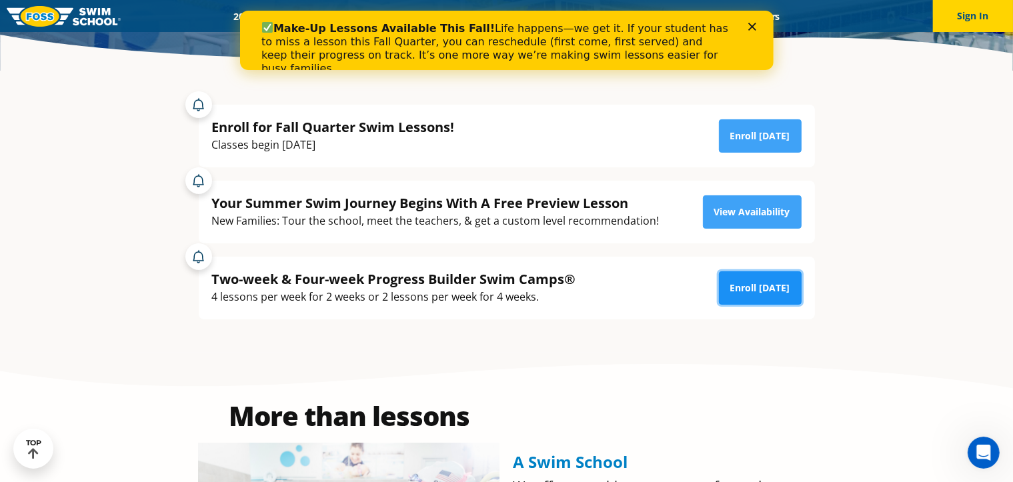
click at [771, 292] on link "Enroll Today" at bounding box center [760, 288] width 83 height 33
click at [750, 29] on polygon "Close" at bounding box center [752, 27] width 8 height 8
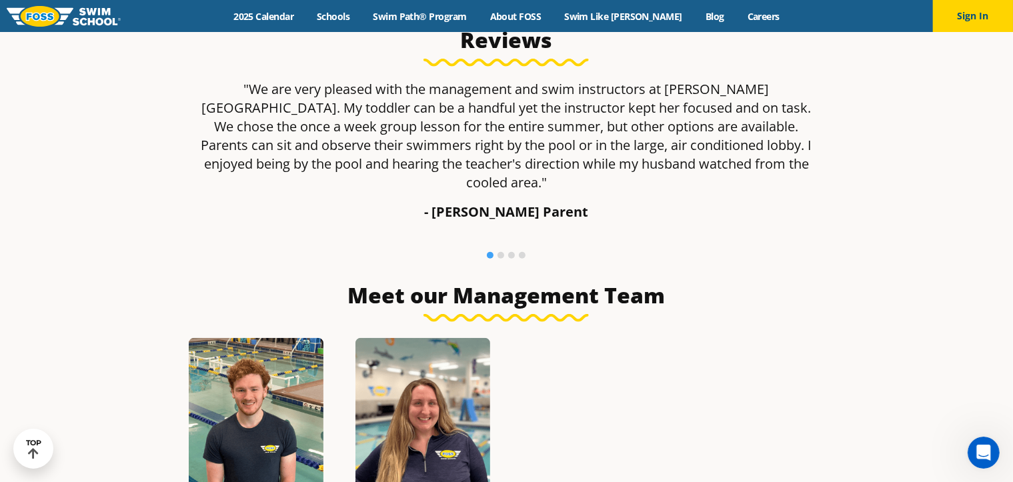
scroll to position [801, 0]
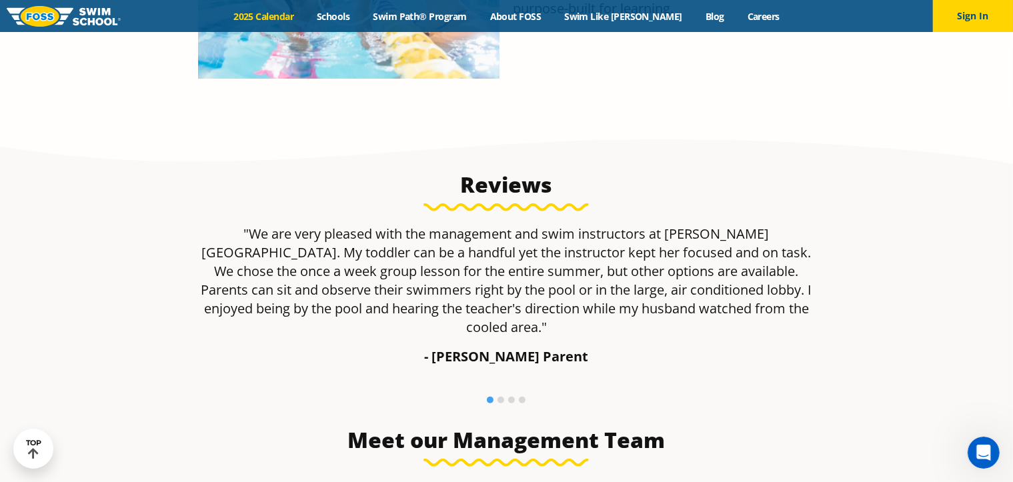
click at [304, 17] on link "2025 Calendar" at bounding box center [263, 16] width 83 height 13
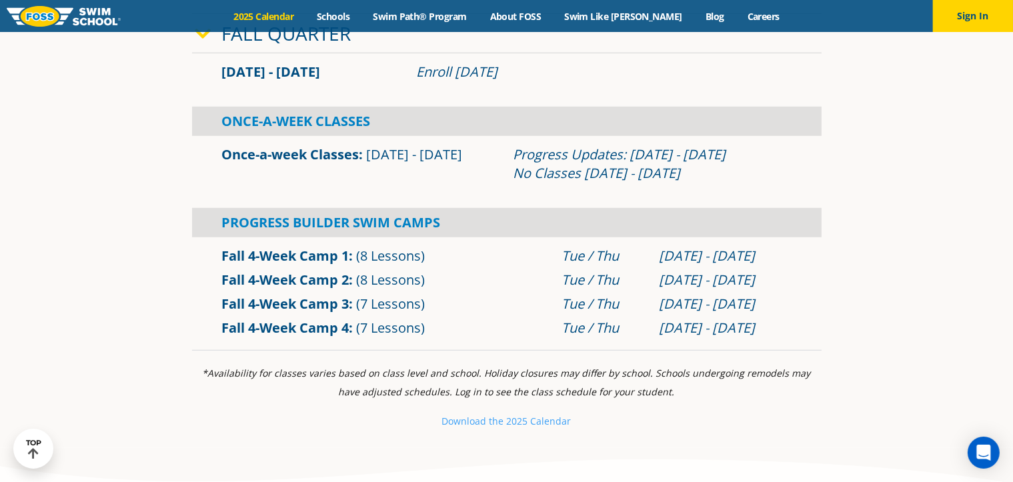
scroll to position [801, 0]
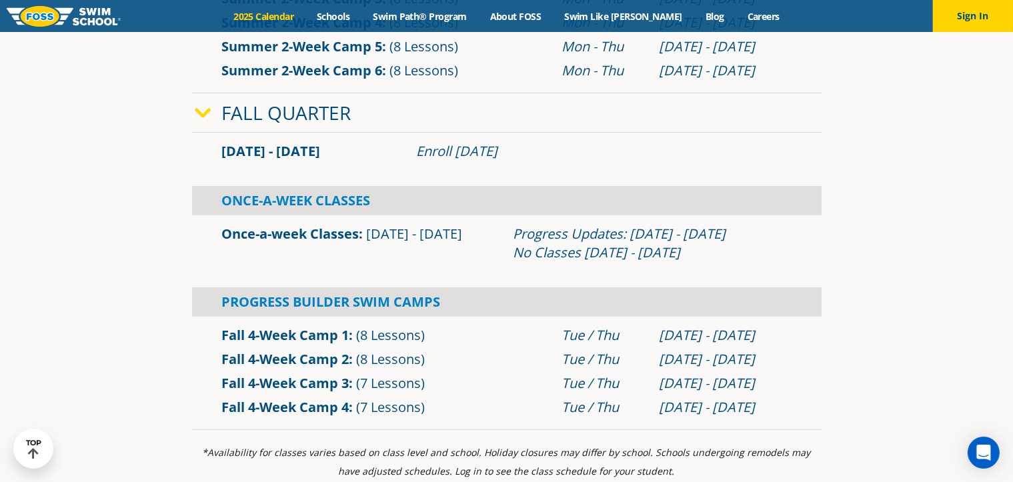
click at [388, 303] on div "Progress Builder Swim Camps" at bounding box center [507, 302] width 630 height 29
click at [323, 338] on link "Fall 4-Week Camp 1" at bounding box center [285, 335] width 127 height 18
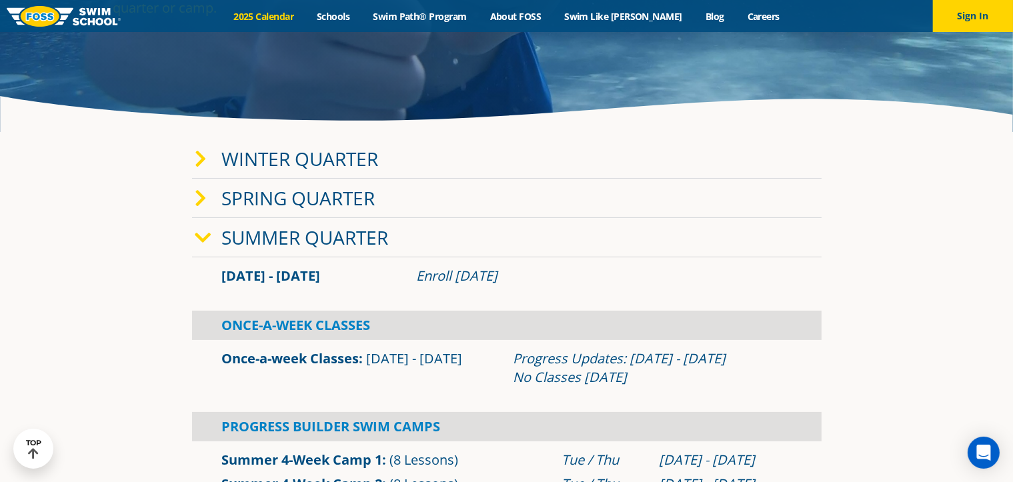
scroll to position [200, 0]
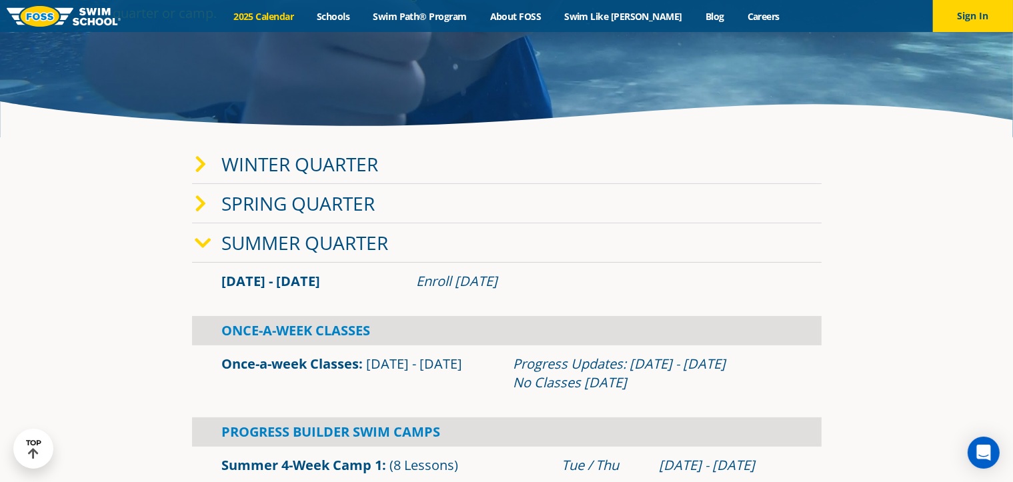
click at [201, 202] on icon at bounding box center [201, 204] width 12 height 19
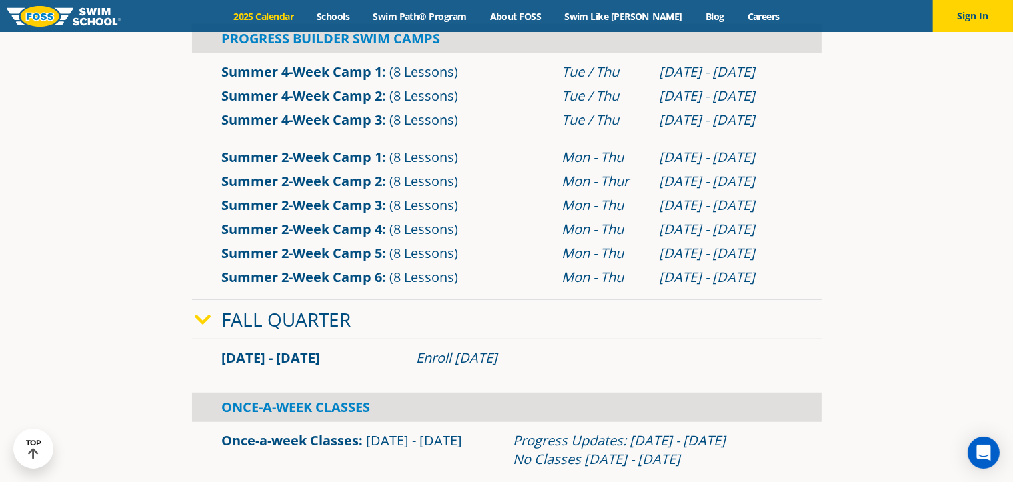
scroll to position [934, 0]
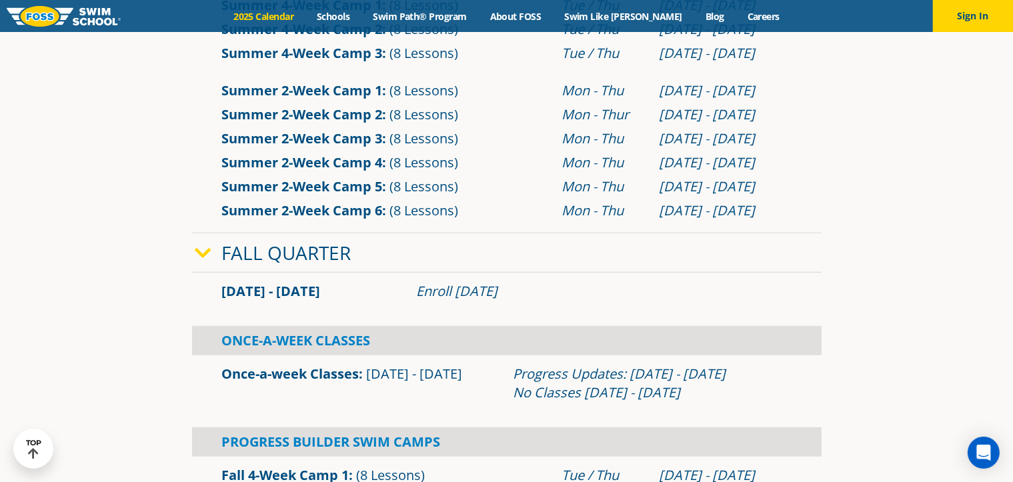
click at [342, 376] on link "Once-a-week Classes" at bounding box center [290, 374] width 137 height 18
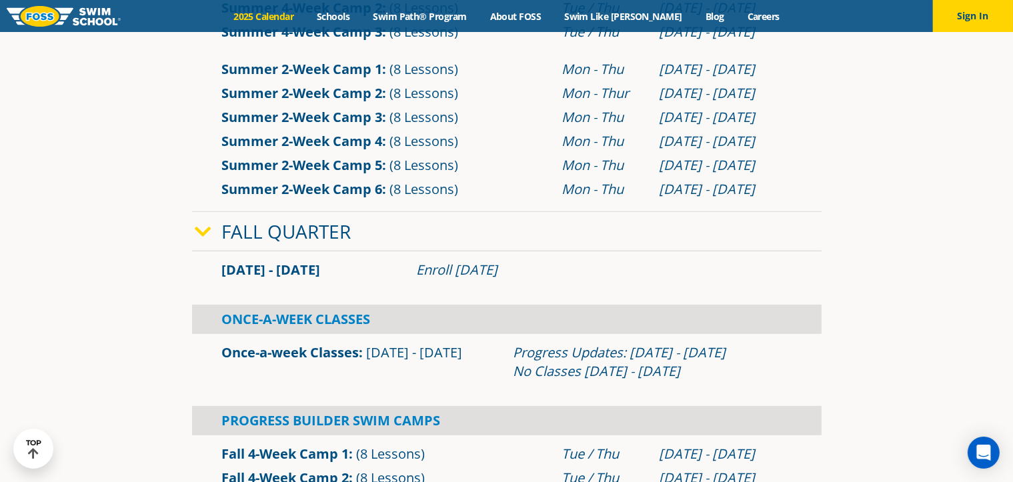
scroll to position [600, 0]
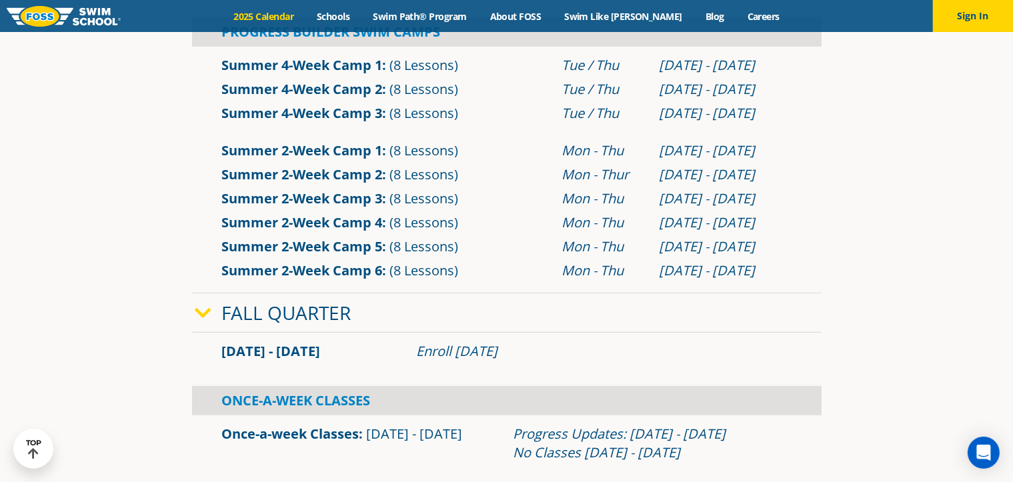
click at [352, 268] on link "Summer 2-Week Camp 6" at bounding box center [302, 271] width 161 height 18
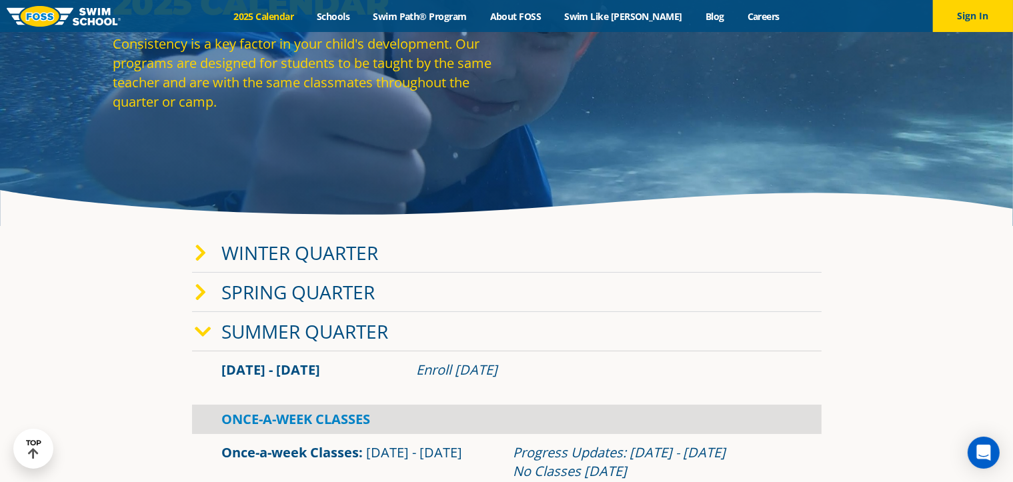
scroll to position [67, 0]
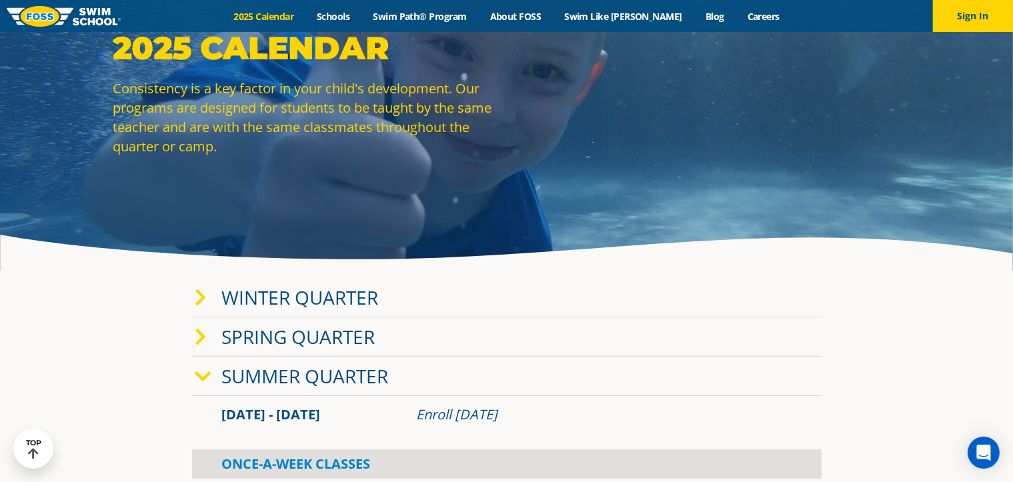
click at [241, 300] on link "Winter Quarter" at bounding box center [300, 297] width 157 height 25
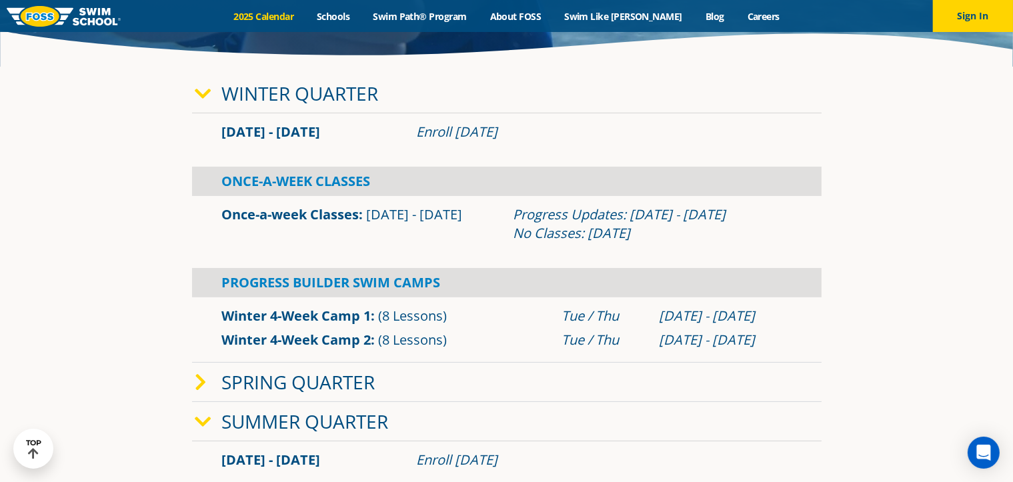
scroll to position [334, 0]
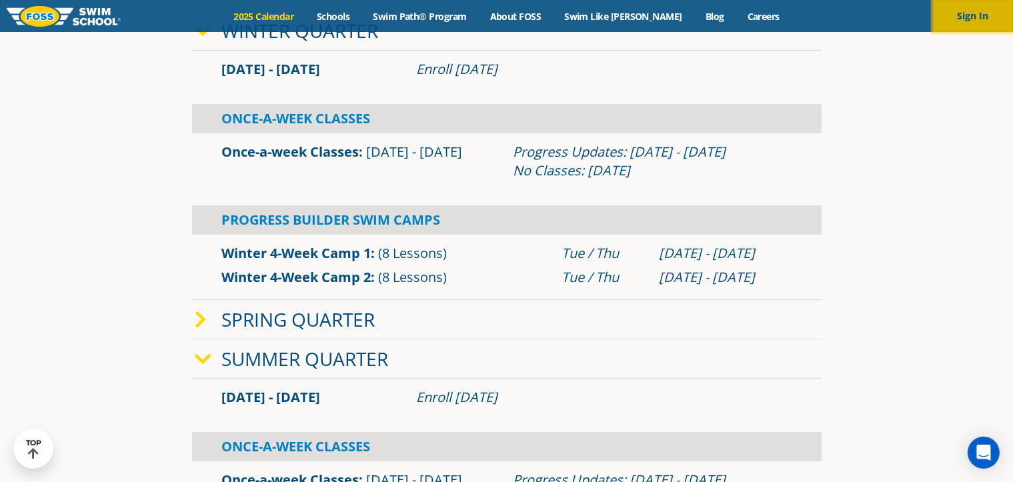
click at [993, 22] on button "Sign In" at bounding box center [973, 16] width 80 height 32
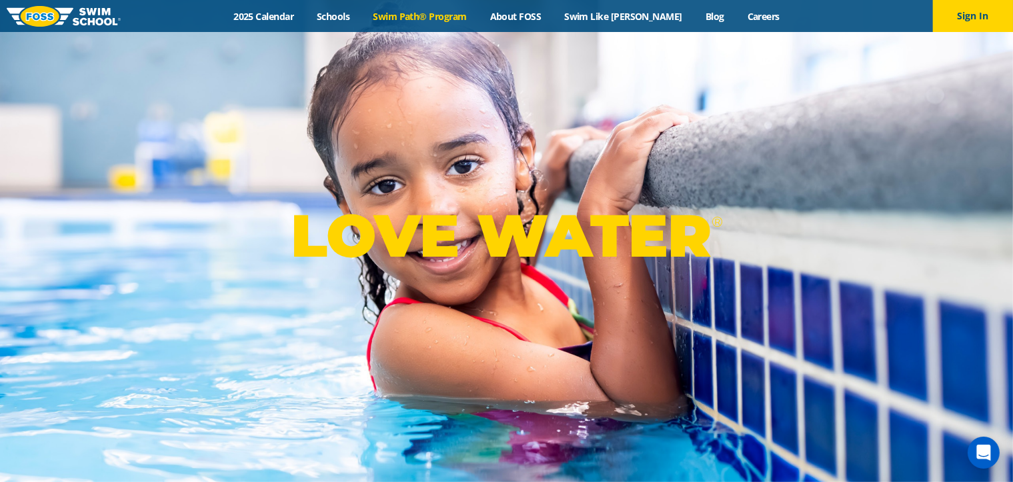
click at [458, 15] on link "Swim Path® Program" at bounding box center [420, 16] width 117 height 13
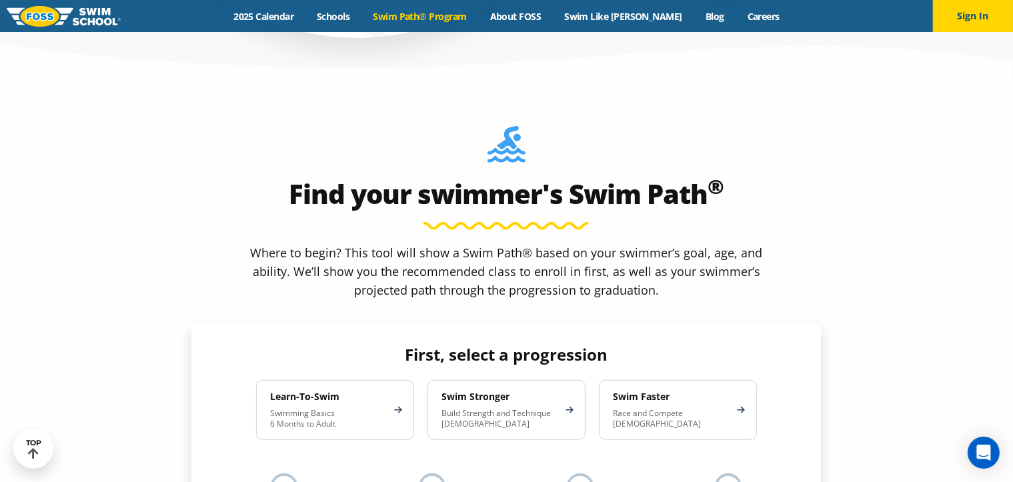
scroll to position [1134, 0]
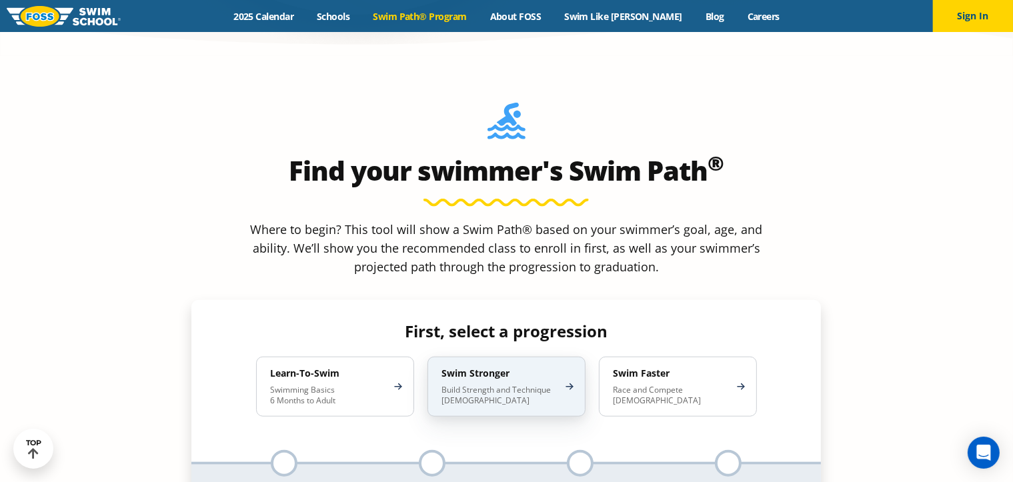
click at [568, 357] on div "Swim Stronger Build Strength and Technique [DEMOGRAPHIC_DATA]" at bounding box center [507, 387] width 158 height 60
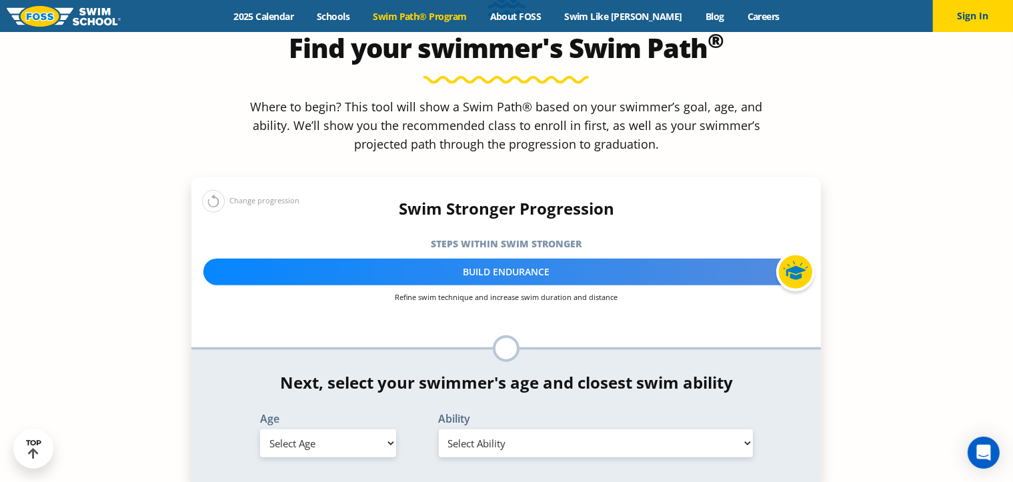
scroll to position [1268, 0]
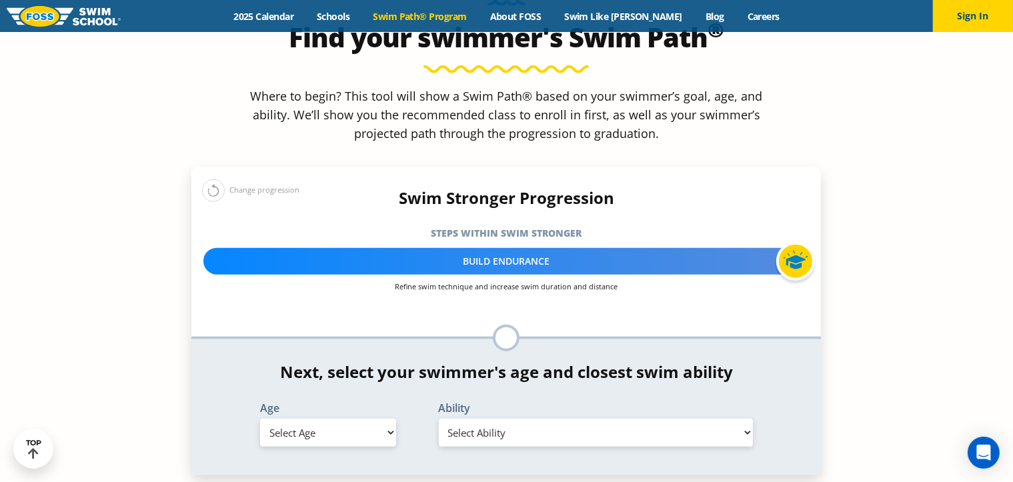
click at [369, 419] on select "Select Age [DEMOGRAPHIC_DATA] months - 1 year 1 year 2 years 3 years 4 years 5 …" at bounding box center [328, 433] width 136 height 28
select select "8-years"
click at [260, 419] on select "Select Age [DEMOGRAPHIC_DATA] months - 1 year 1 year 2 years 3 years 4 years 5 …" at bounding box center [328, 433] width 136 height 28
click at [462, 419] on select "Select Ability First in-water experience When in the water, reliant on a life j…" at bounding box center [596, 433] width 315 height 28
select select "8-years-swims-front-crawl-and-backstroke-for-25-ft-with-a-flip-from-stomach-to-…"
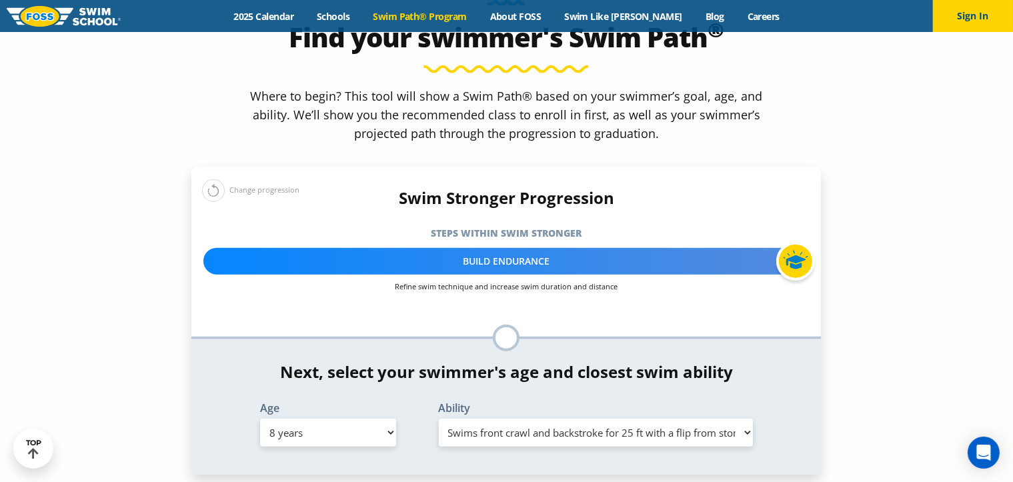
click at [439, 419] on select "Select Ability First in-water experience When in the water, reliant on a life j…" at bounding box center [596, 433] width 315 height 28
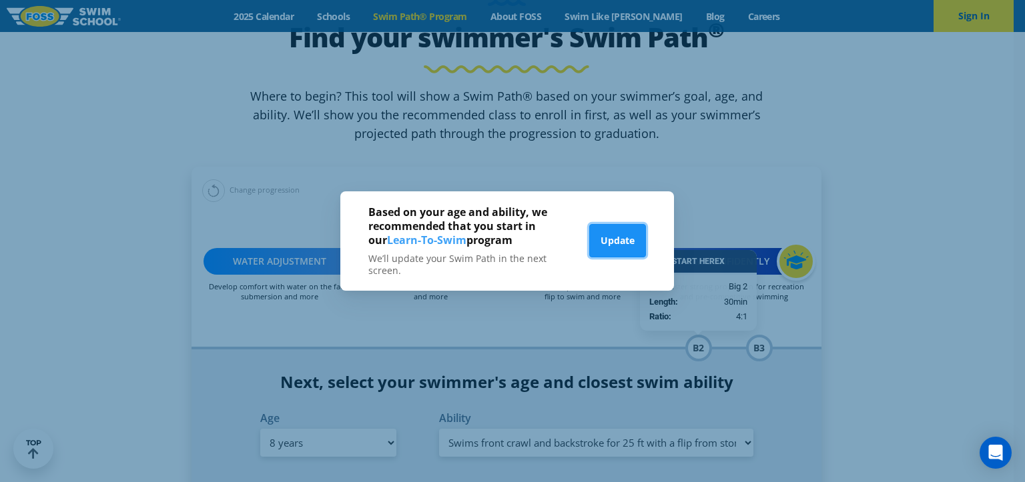
click at [619, 248] on button "Update" at bounding box center [617, 240] width 57 height 33
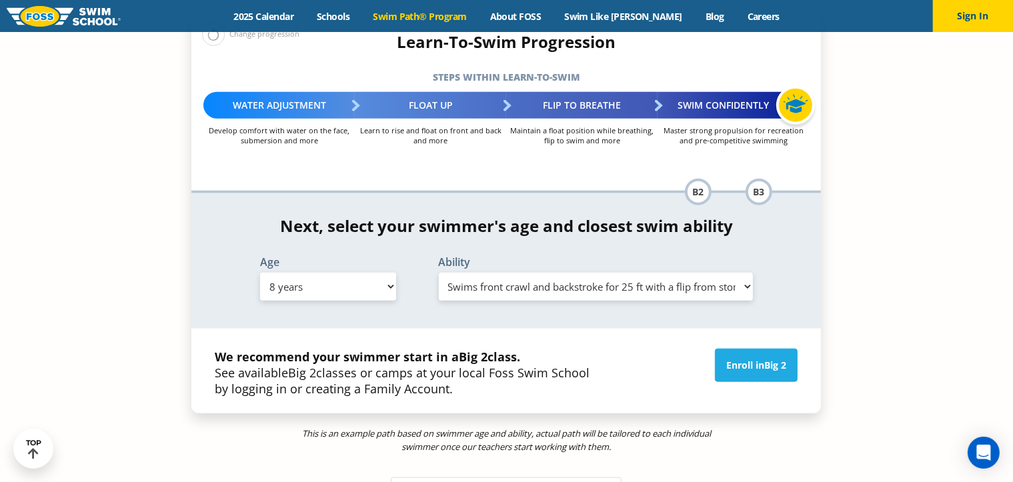
scroll to position [1401, 0]
